Goal: Information Seeking & Learning: Compare options

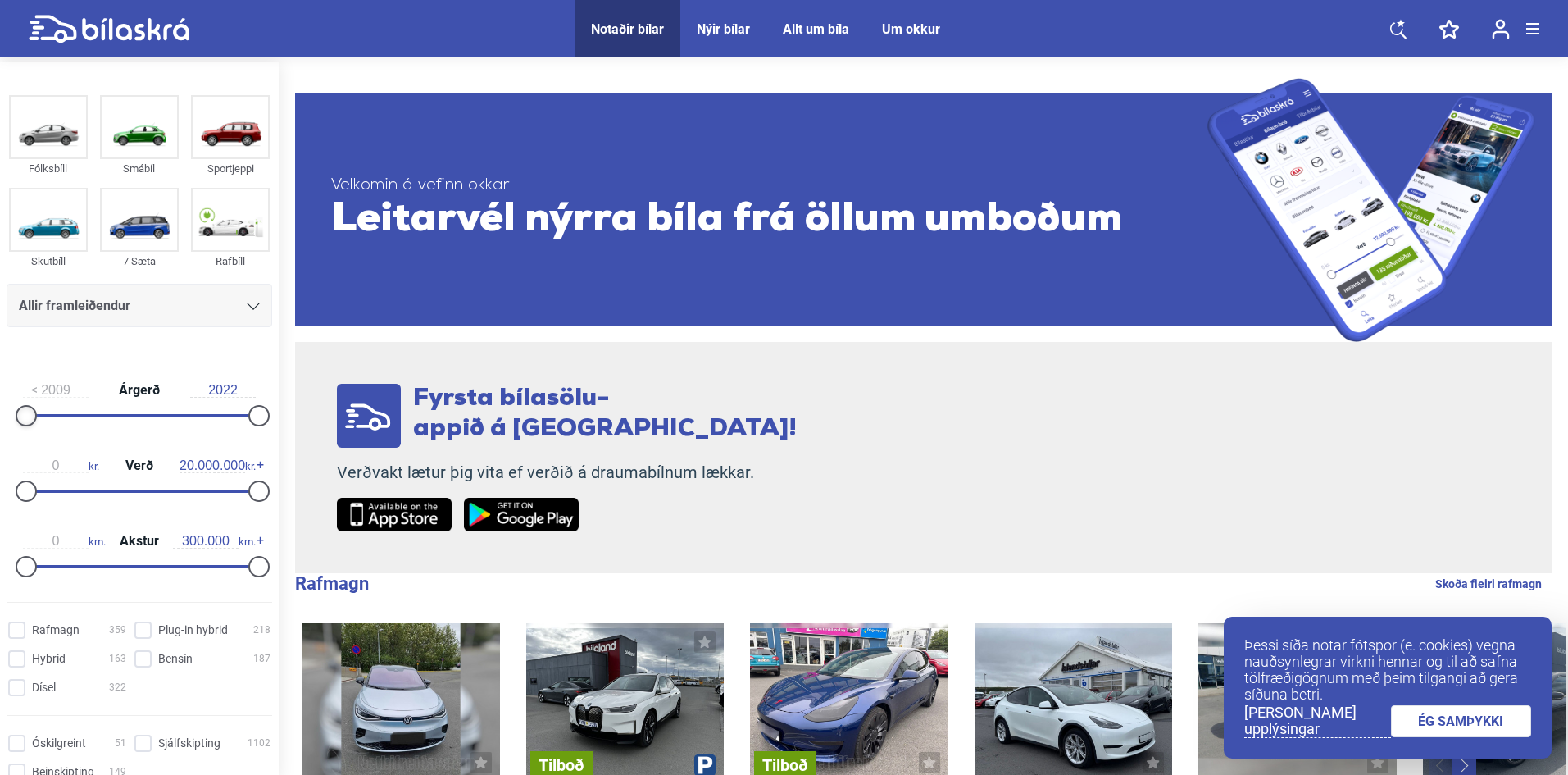
type input "2010"
drag, startPoint x: 24, startPoint y: 419, endPoint x: 134, endPoint y: 445, distance: 113.0
click at [134, 445] on div "2010 Árgerð 2022 0 kr. Verð 20.000.000 kr. 0 km. Akstur 300.000 km." at bounding box center [139, 475] width 278 height 226
type input "1.200.000"
drag, startPoint x: 248, startPoint y: 492, endPoint x: 35, endPoint y: 527, distance: 215.9
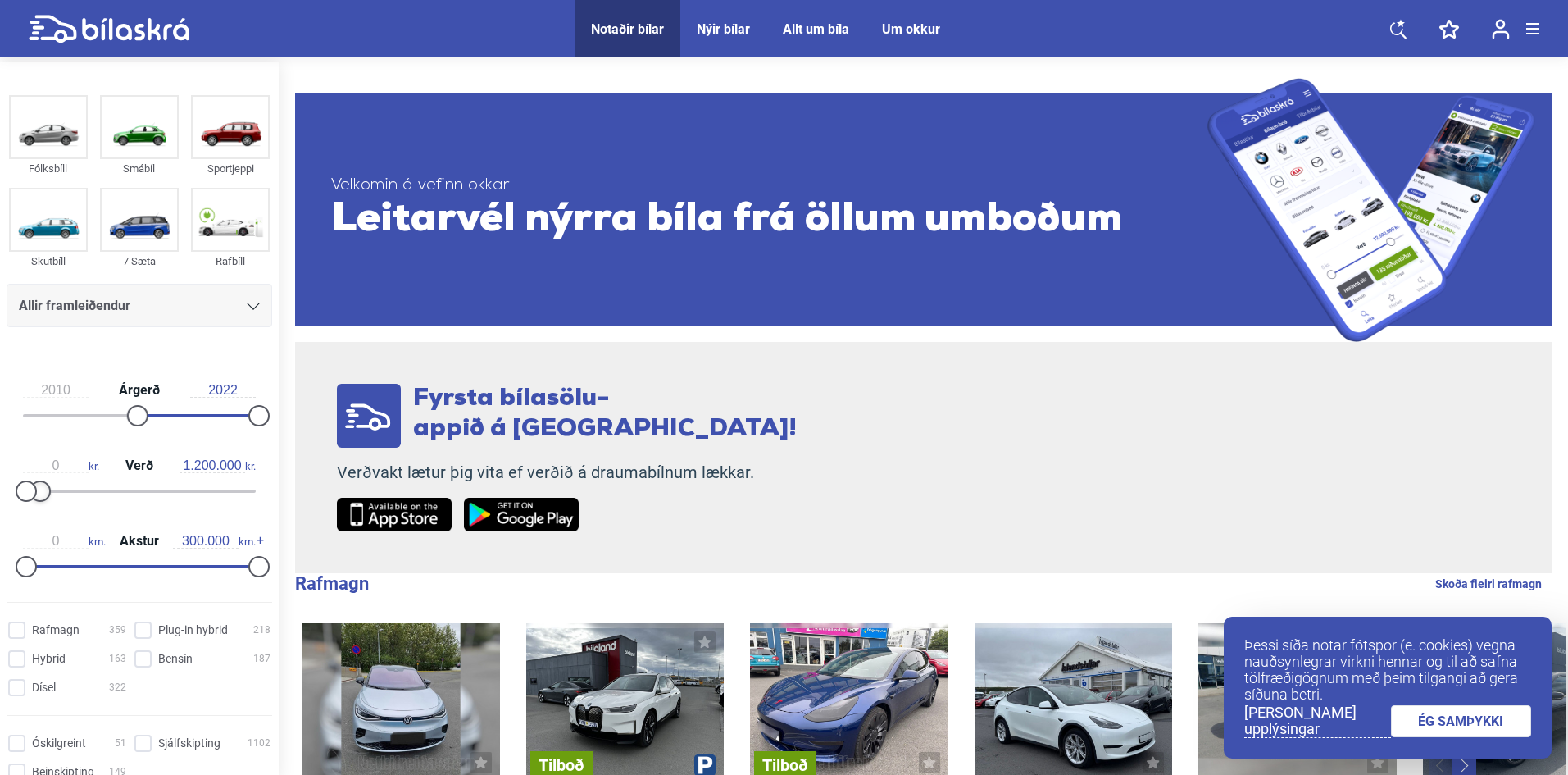
click at [35, 527] on div "2010 Árgerð 2022 0 kr. Verð 1.200.000 kr. 0 km. Akstur 300.000 km." at bounding box center [139, 475] width 278 height 226
drag, startPoint x: 253, startPoint y: 564, endPoint x: 164, endPoint y: 570, distance: 89.2
click at [164, 570] on div at bounding box center [166, 566] width 21 height 21
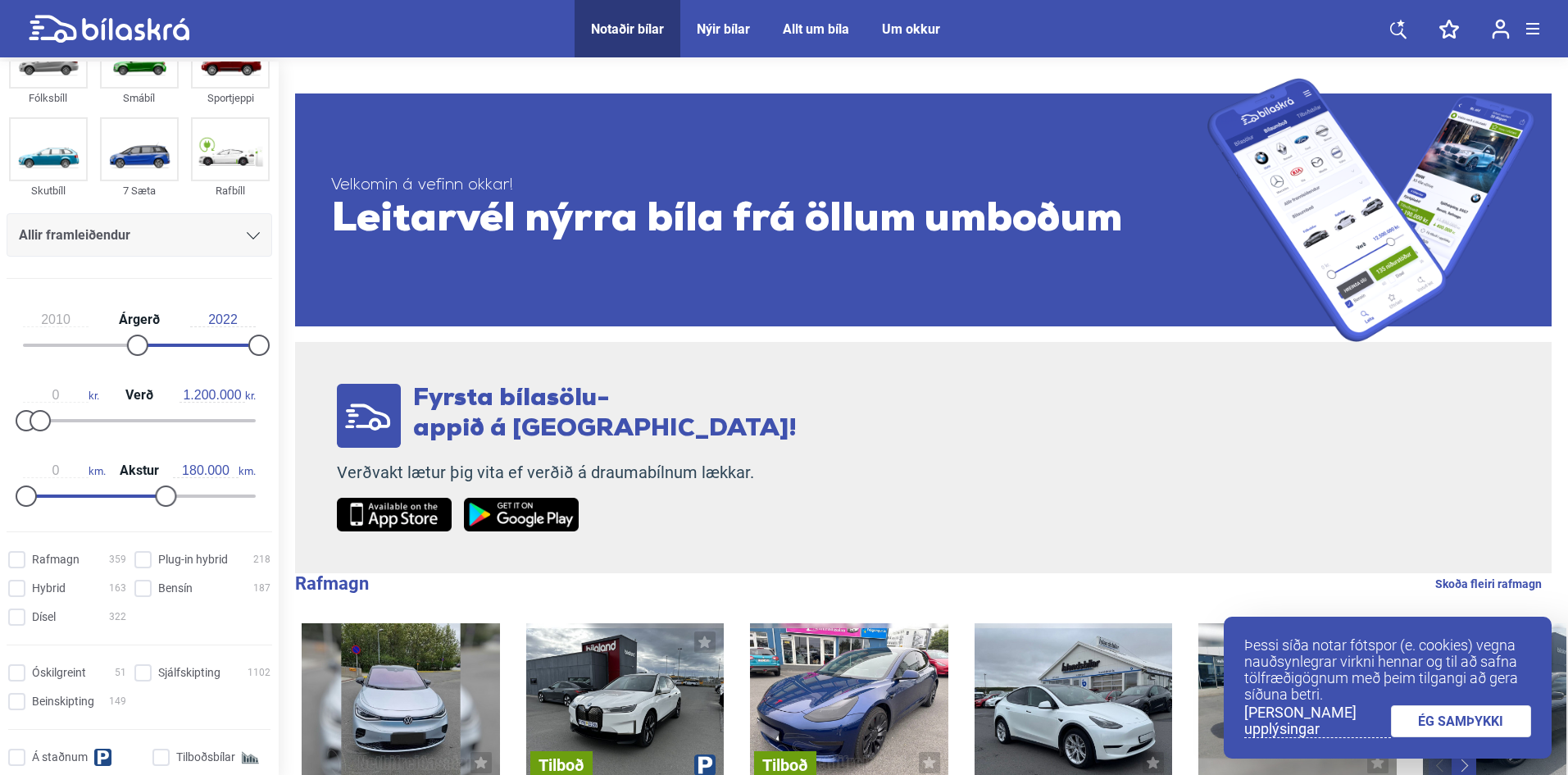
scroll to position [164, 0]
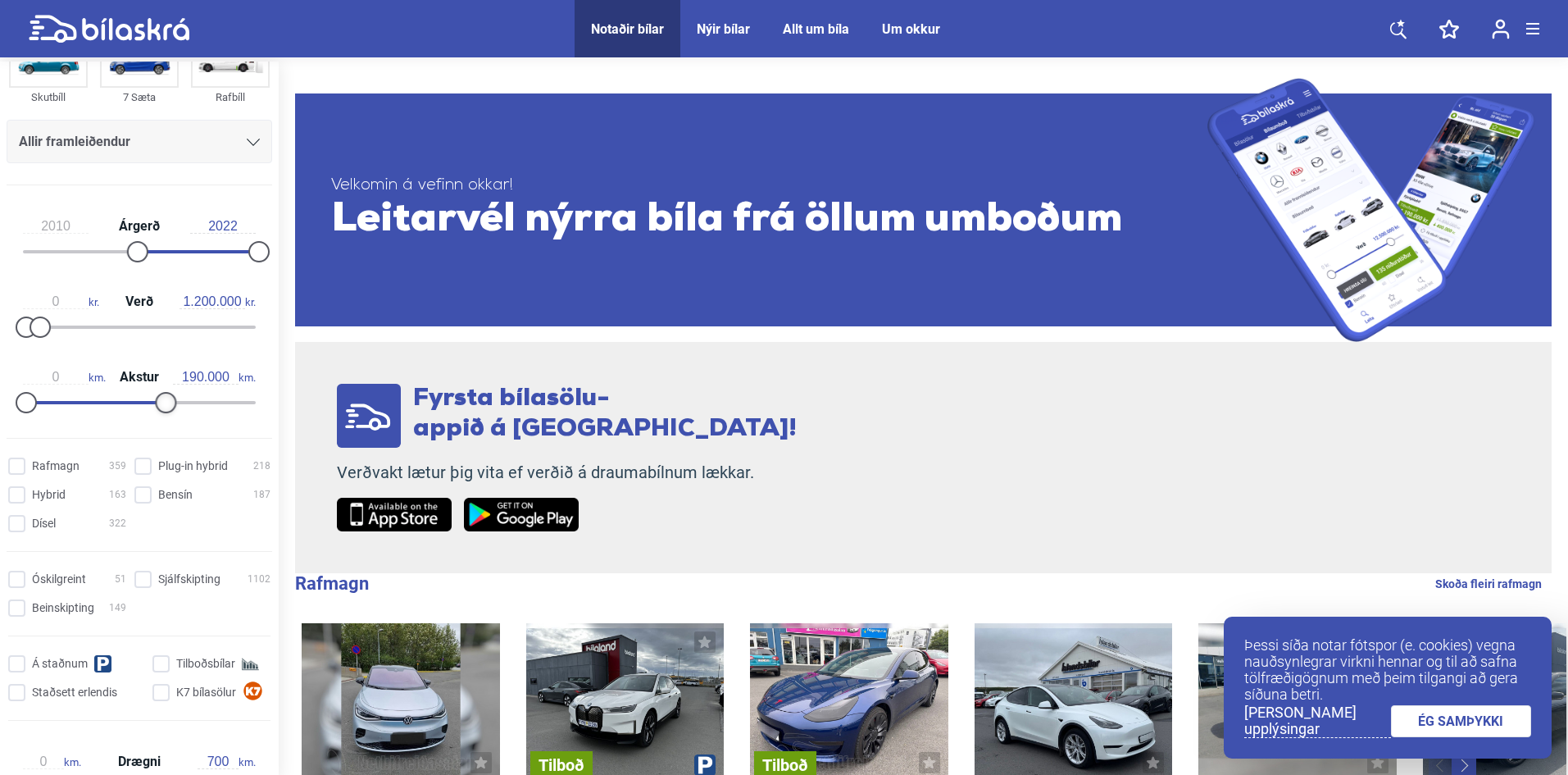
type input "200.000"
drag, startPoint x: 155, startPoint y: 406, endPoint x: 172, endPoint y: 413, distance: 18.4
click at [172, 413] on div "0 km. Akstur 200.000 km." at bounding box center [140, 387] width 266 height 76
click at [144, 493] on input "Bensín 187" at bounding box center [205, 496] width 136 height 17
checkbox input "true"
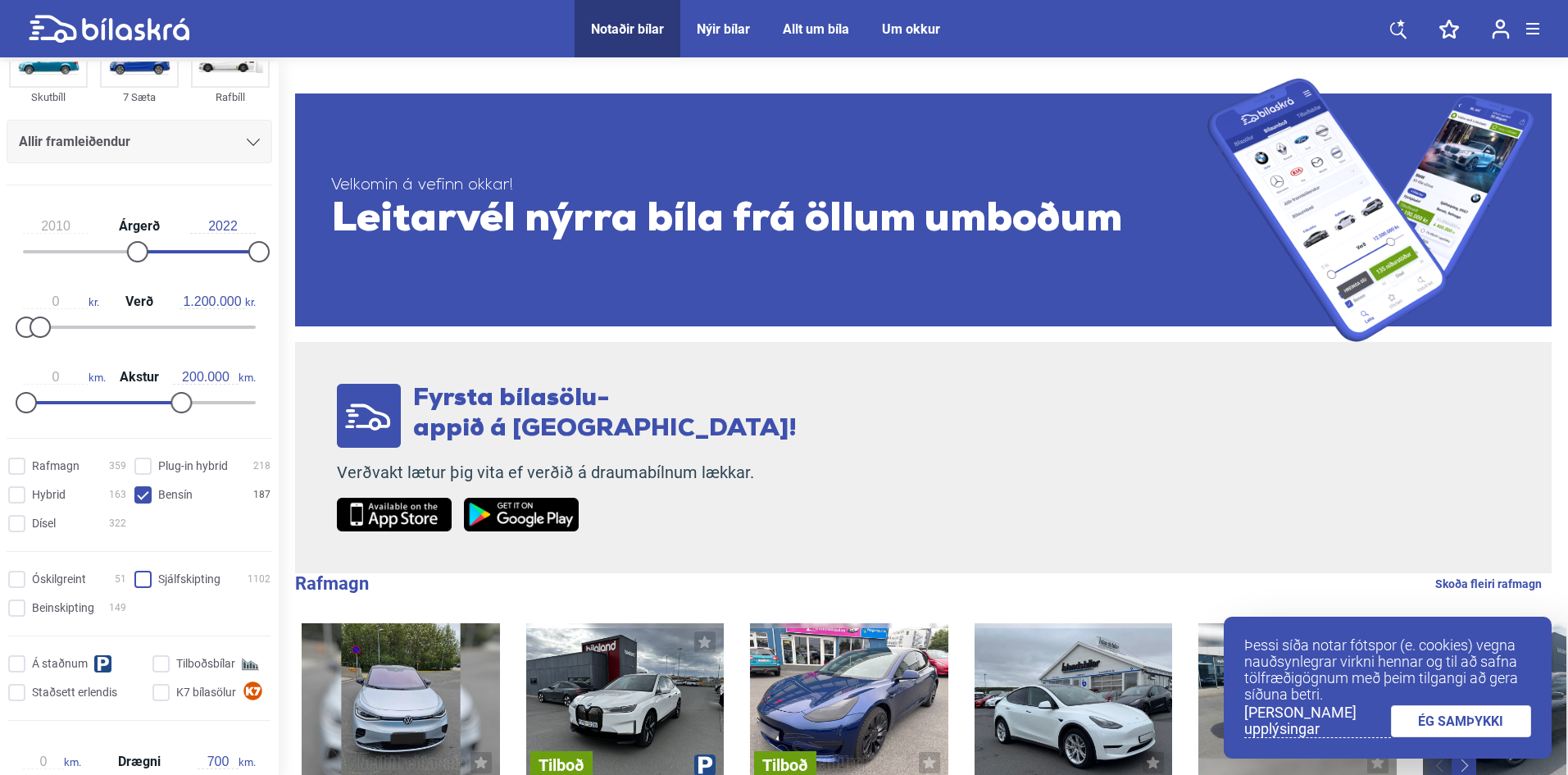
click at [138, 582] on input "Sjálfskipting 1102" at bounding box center [205, 580] width 136 height 17
checkbox input "true"
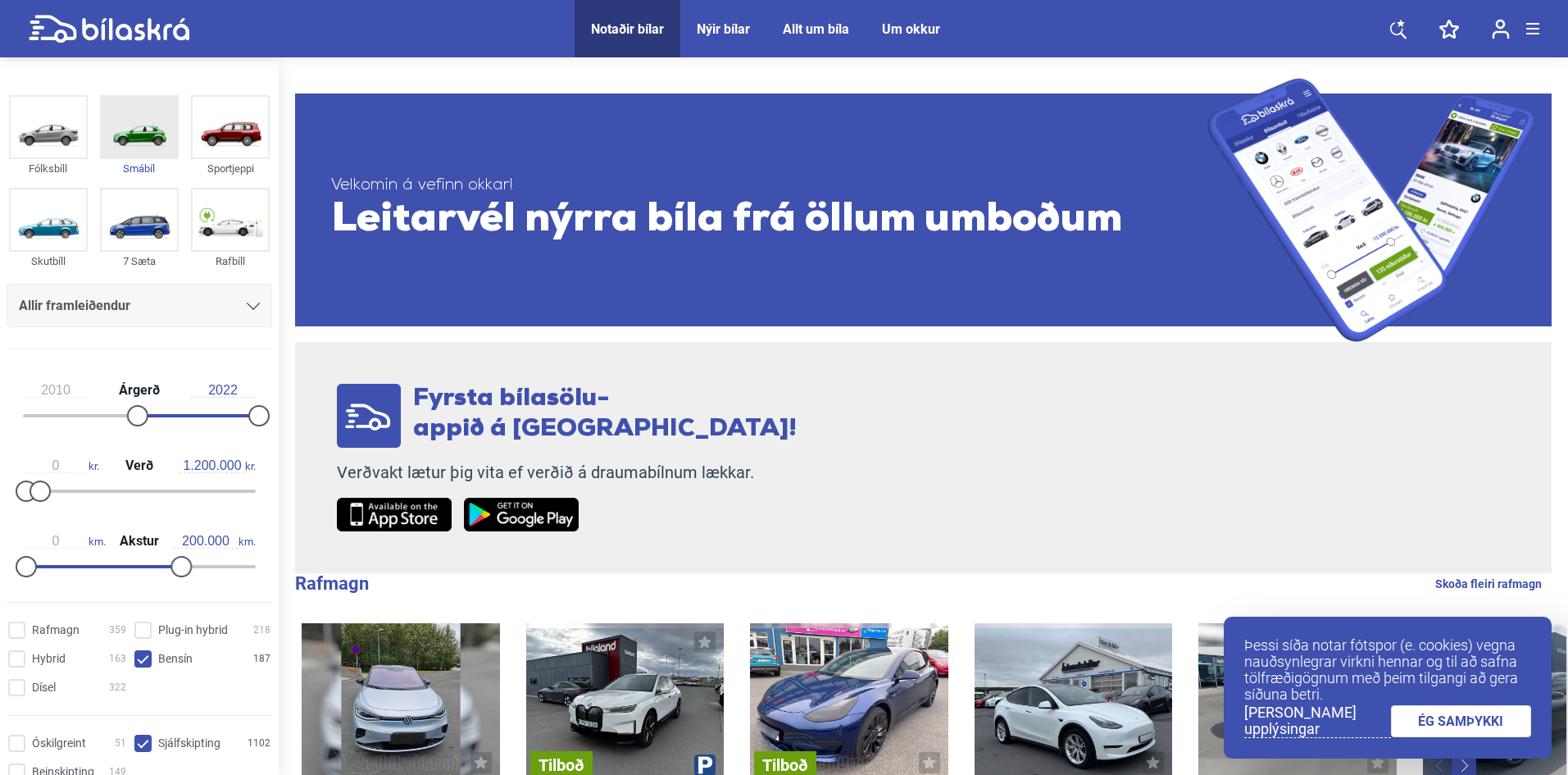
click at [131, 124] on img at bounding box center [140, 127] width 76 height 61
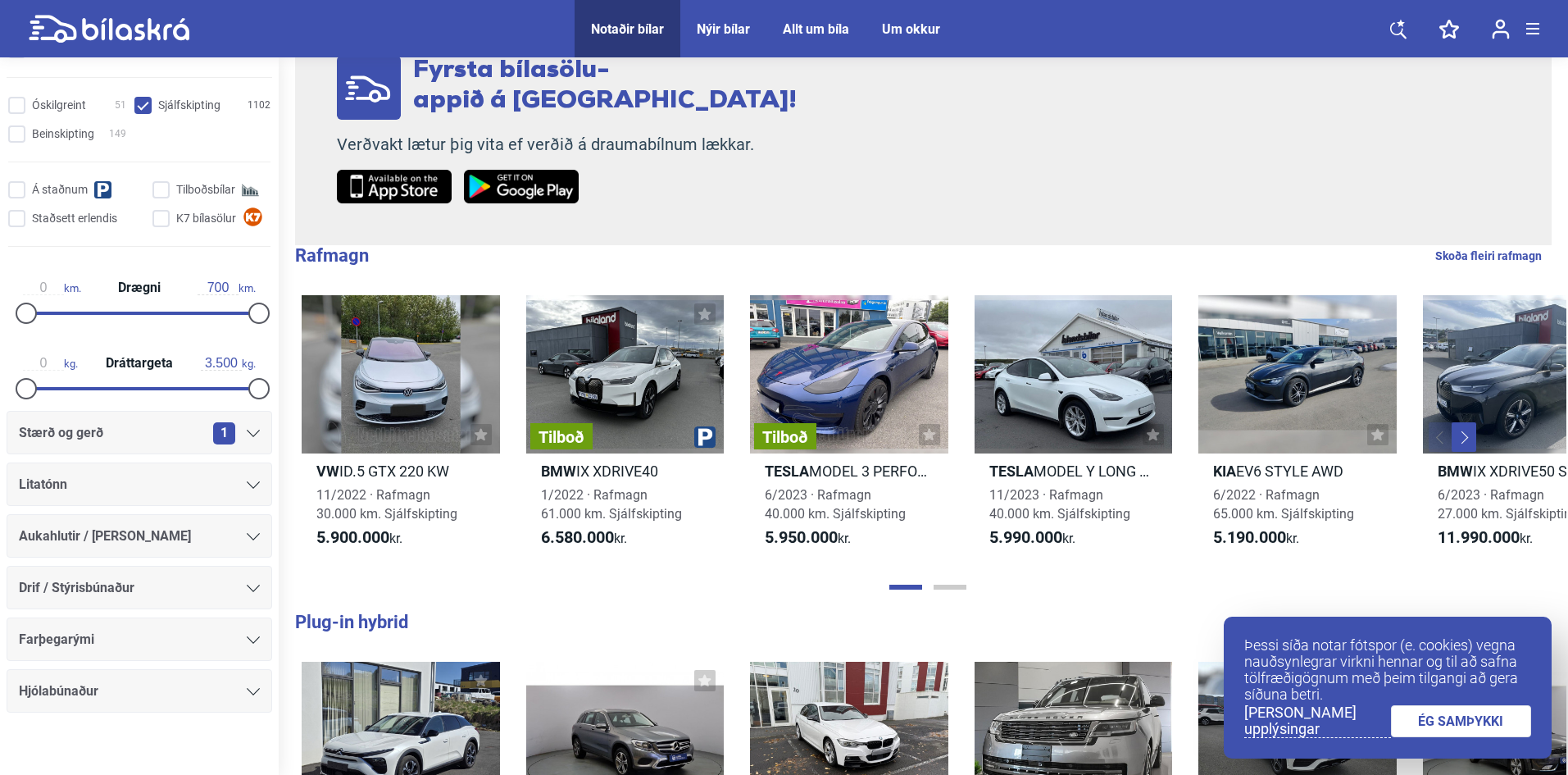
scroll to position [654, 0]
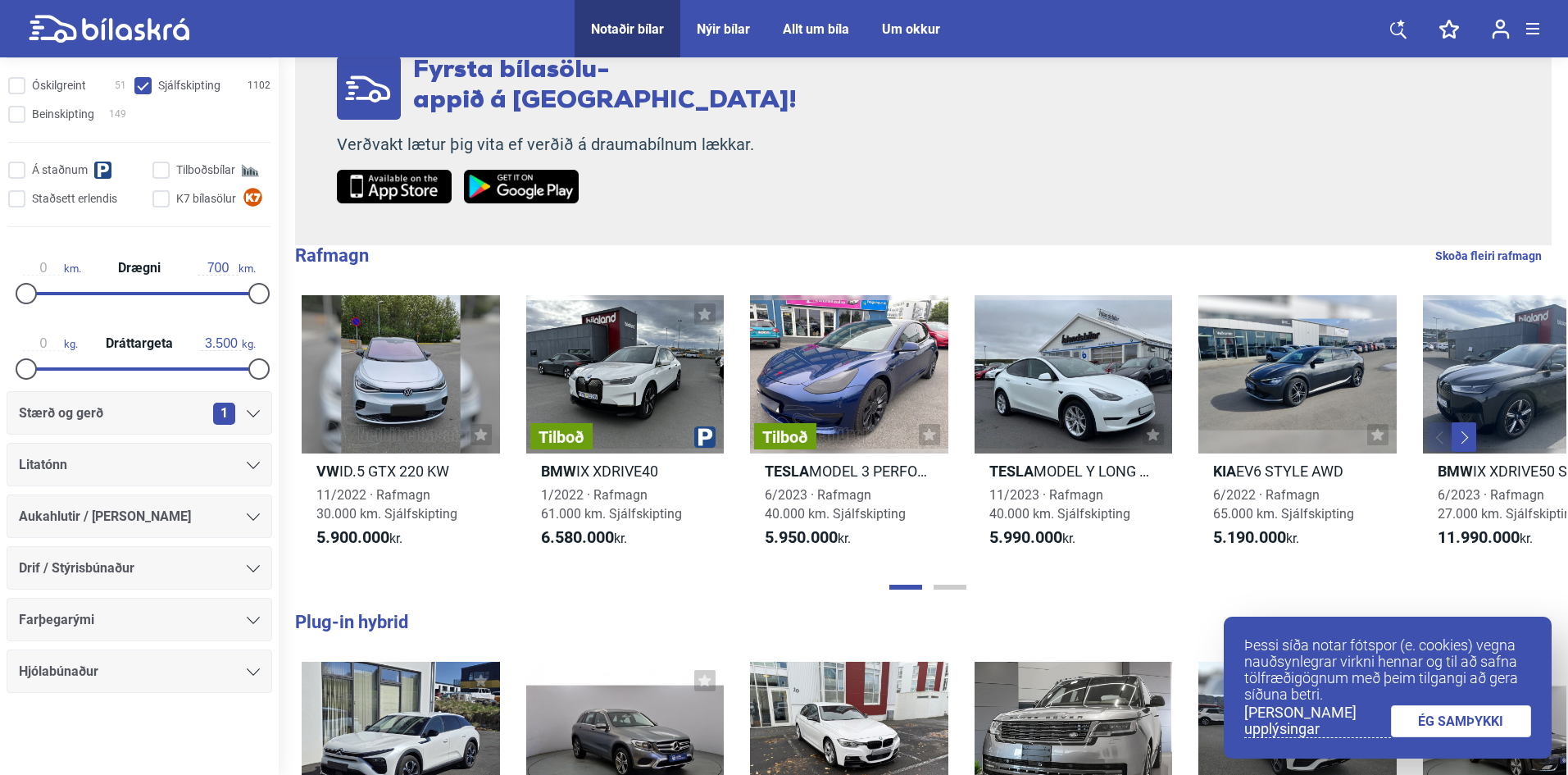
click at [248, 294] on div at bounding box center [259, 294] width 21 height 21
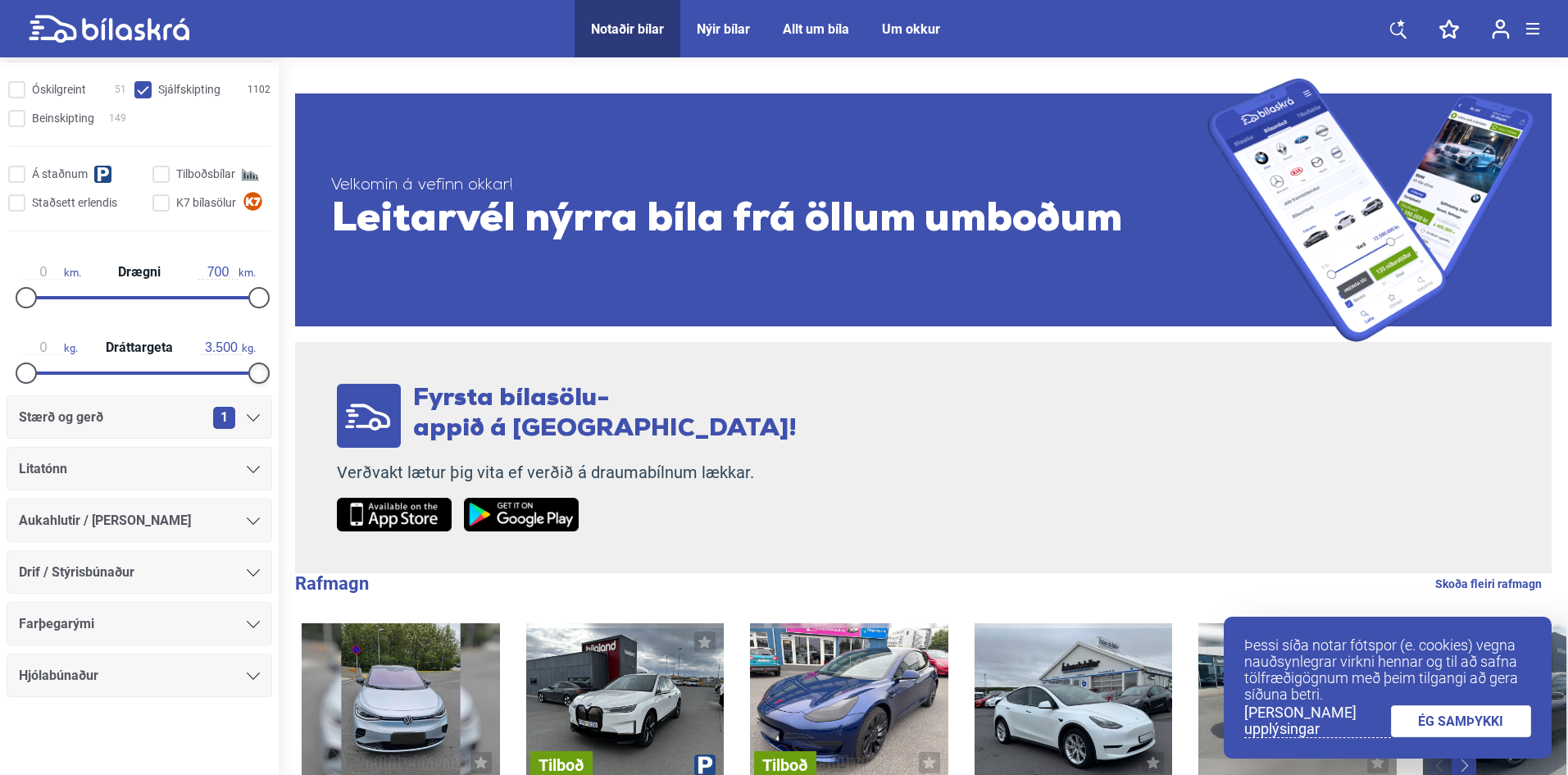
click at [254, 371] on div at bounding box center [259, 373] width 21 height 21
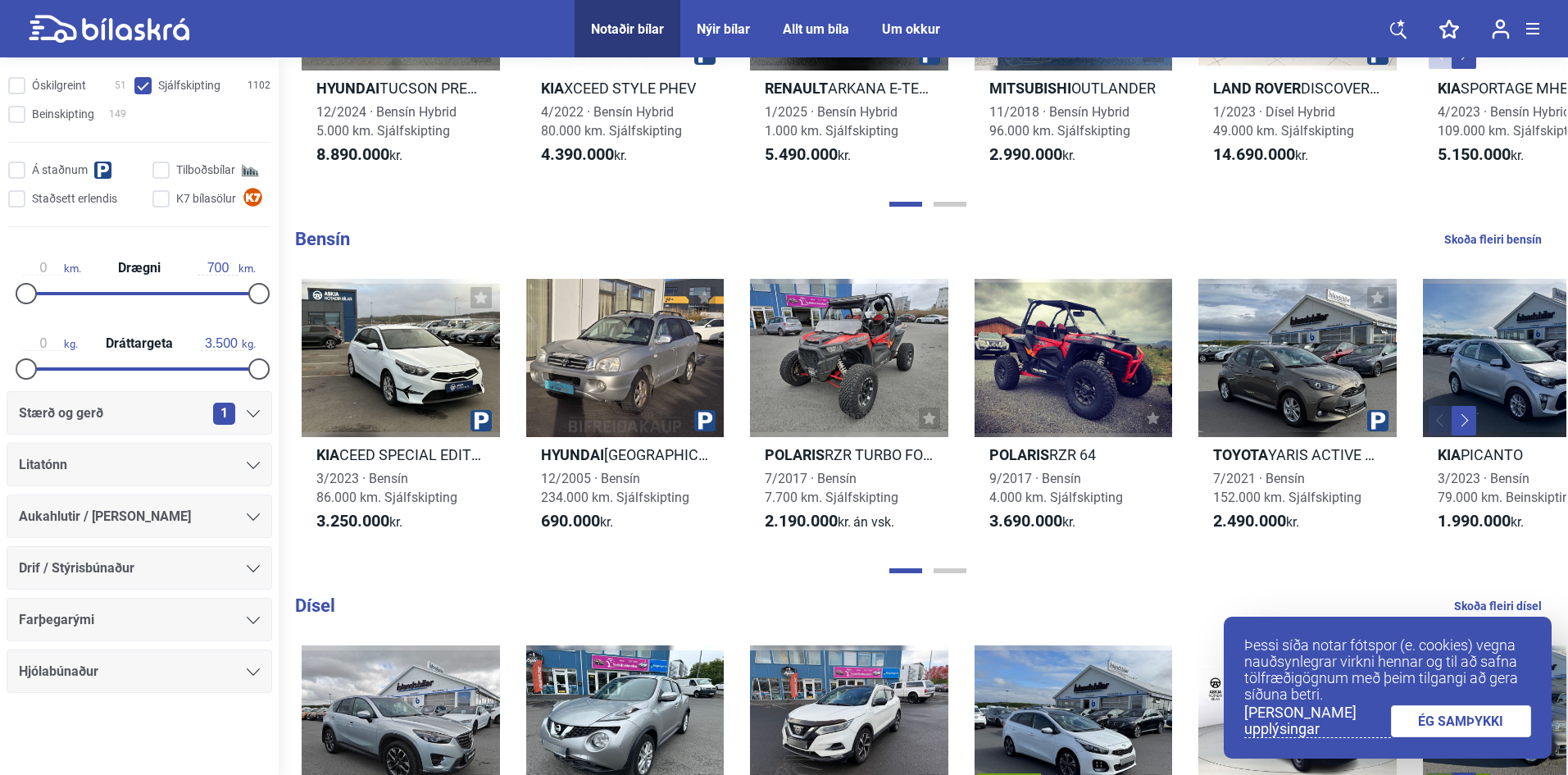
scroll to position [1475, 0]
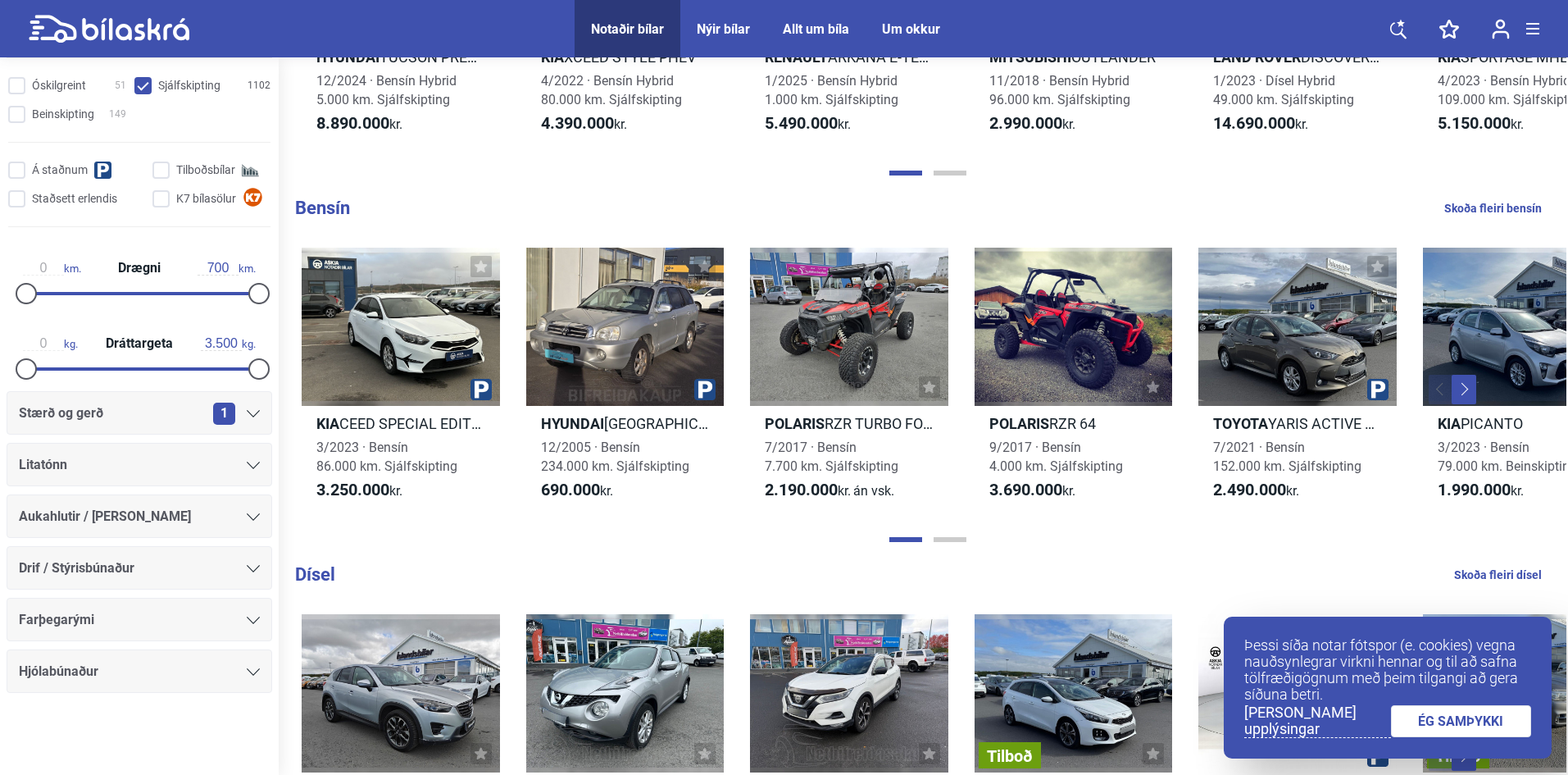
click at [1501, 207] on link "Skoða fleiri bensín" at bounding box center [1492, 209] width 98 height 21
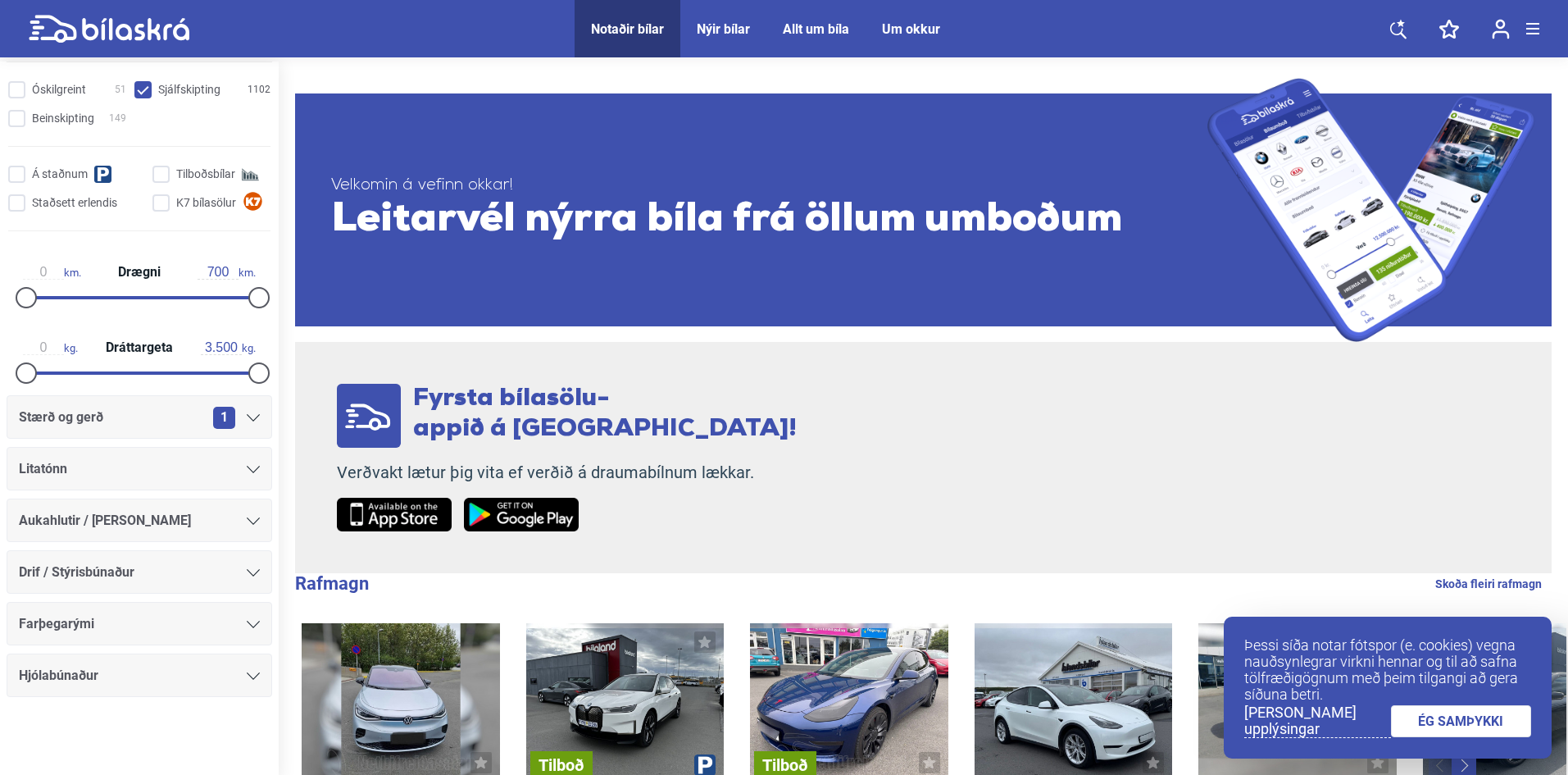
click at [624, 19] on span "Notaðir bílar" at bounding box center [626, 28] width 106 height 57
click at [194, 528] on div "Aukahlutir / [PERSON_NAME]" at bounding box center [139, 521] width 240 height 23
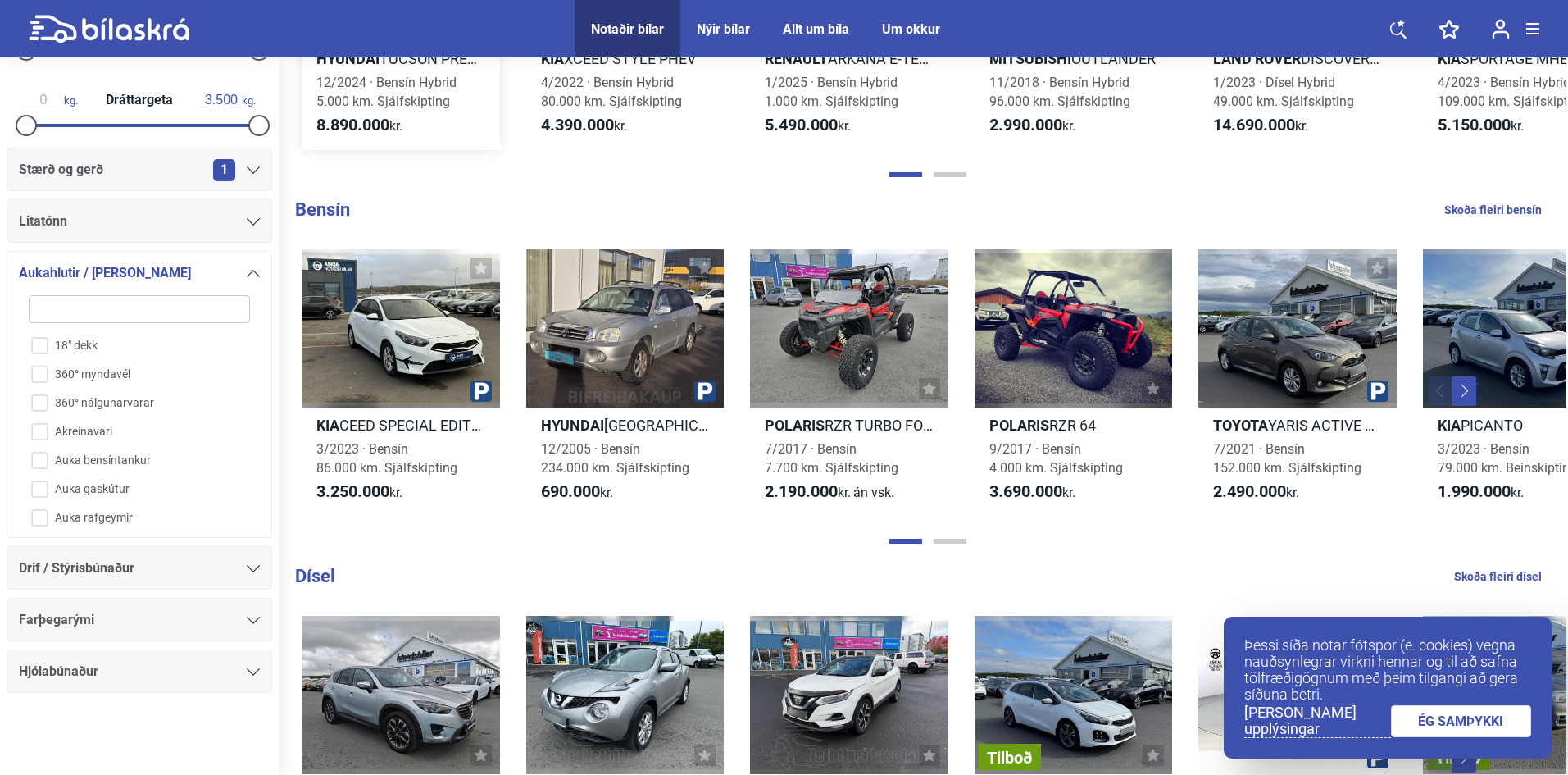
scroll to position [1311, 0]
